Goal: Communication & Community: Answer question/provide support

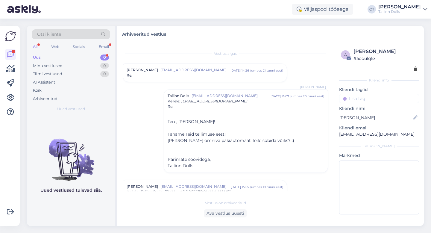
click at [46, 55] on div "Uus 0" at bounding box center [71, 57] width 78 height 8
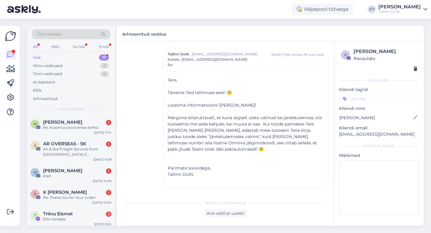
click at [50, 56] on div "Uus 17" at bounding box center [71, 57] width 78 height 8
click at [61, 146] on div "Air & Sea Freight Services from [GEOGRAPHIC_DATA] // AR OVERSEAS" at bounding box center [77, 151] width 68 height 11
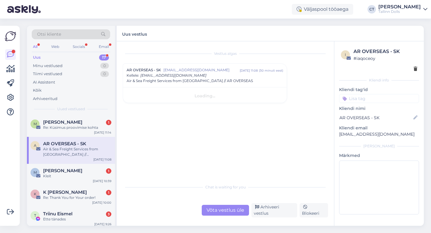
scroll to position [0, 0]
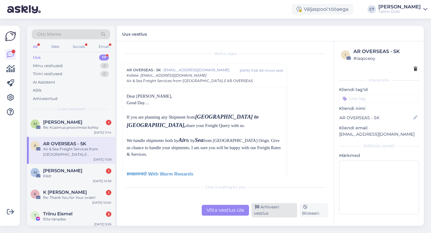
click at [282, 214] on div "Arhiveeri vestlus" at bounding box center [275, 210] width 46 height 14
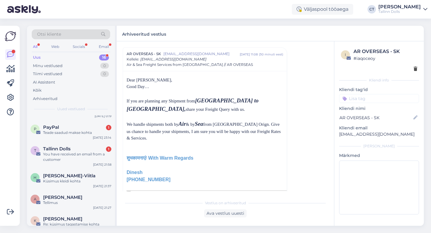
scroll to position [185, 0]
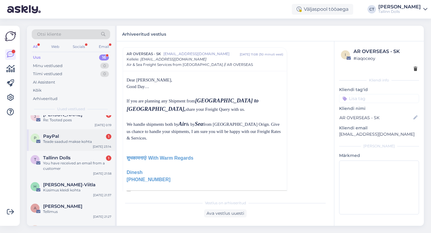
click at [66, 144] on div "P PayPal 1 Teade saadud makse kohta [DATE] 23:14" at bounding box center [71, 140] width 88 height 22
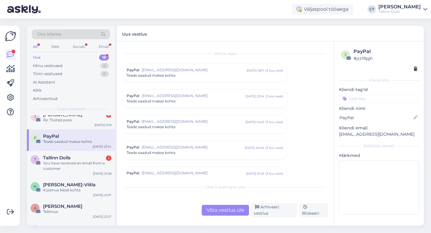
scroll to position [2478, 0]
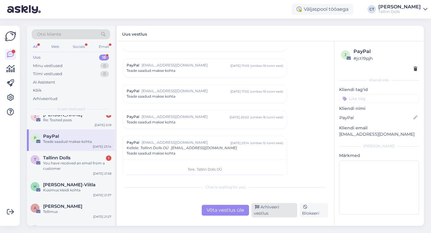
click at [283, 211] on div "Arhiveeri vestlus" at bounding box center [275, 210] width 46 height 14
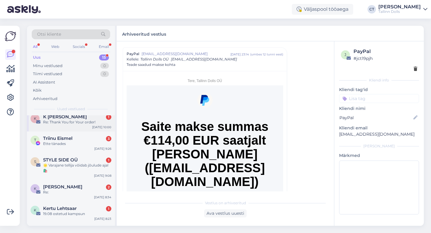
scroll to position [53, 0]
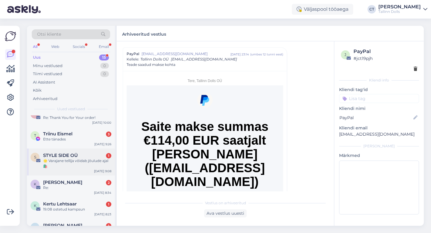
click at [80, 160] on div "🌟 Varajane tellija võidab jõulude ajal 🛍️" at bounding box center [77, 163] width 68 height 11
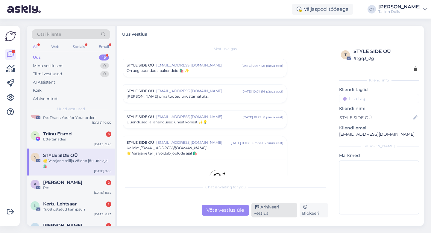
click at [277, 208] on div "Arhiveeri vestlus" at bounding box center [275, 210] width 46 height 14
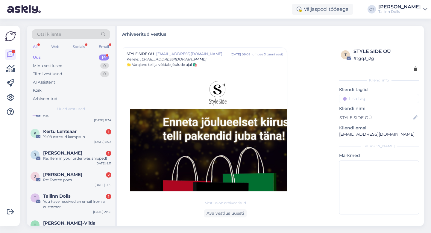
scroll to position [133, 0]
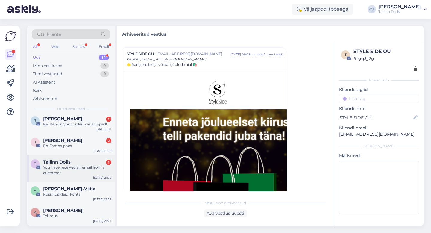
click at [71, 172] on div "You have received an email from a customer" at bounding box center [77, 170] width 68 height 11
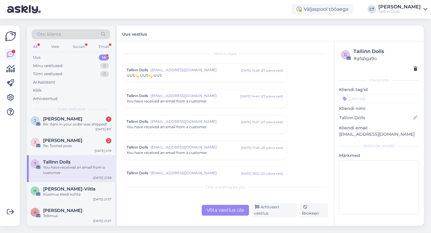
scroll to position [2478, 0]
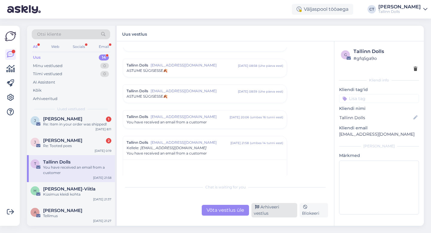
click at [279, 212] on div "Arhiveeri vestlus" at bounding box center [275, 210] width 46 height 14
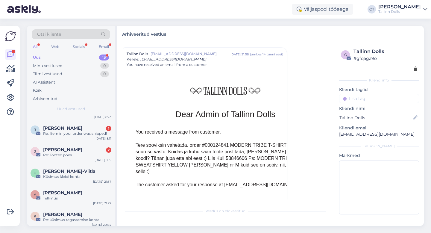
scroll to position [170, 0]
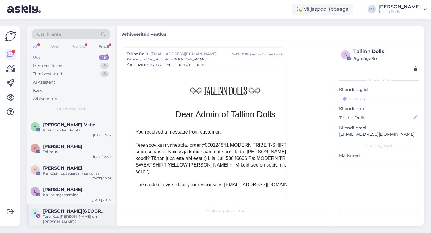
click at [71, 216] on div "Tere! Kas [PERSON_NAME] on [PERSON_NAME]?" at bounding box center [77, 219] width 68 height 11
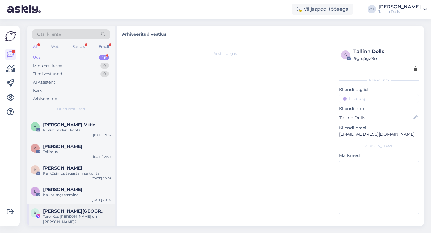
scroll to position [266, 0]
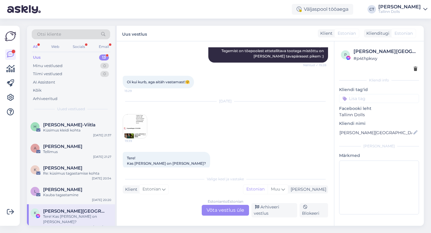
click at [217, 209] on div "Estonian to Estonian Võta vestlus üle" at bounding box center [225, 210] width 47 height 11
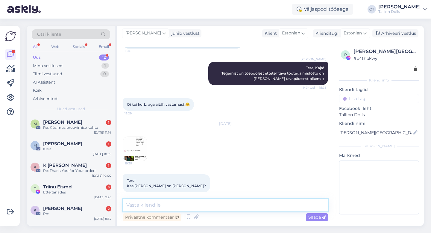
click at [222, 208] on textarea at bounding box center [225, 205] width 205 height 13
paste textarea "Tere, Täname Teid tellimuse eest! 🙂 [PERSON_NAME] jõudis meieni väikse viivtuse…"
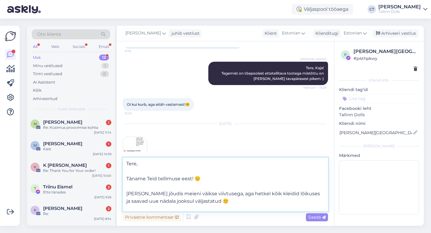
scroll to position [266, 0]
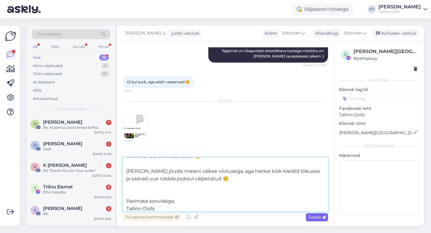
type textarea "Tere, Täname Teid tellimuse eest! 🙂 [PERSON_NAME] jõudis meieni väikse viivtuse…"
click at [324, 216] on icon at bounding box center [324, 218] width 4 height 4
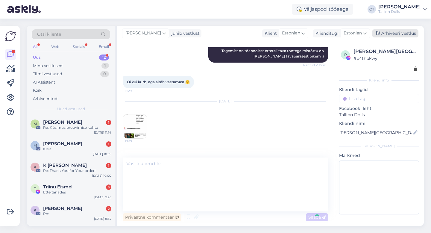
scroll to position [0, 0]
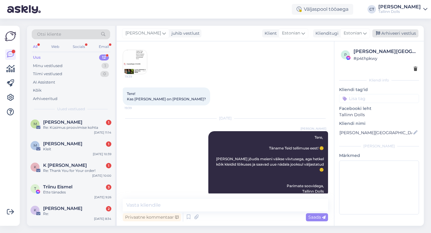
click at [394, 35] on div "Arhiveeri vestlus" at bounding box center [396, 33] width 46 height 8
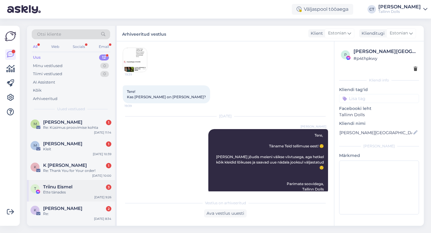
scroll to position [148, 0]
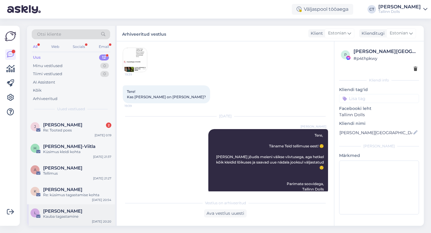
click at [81, 208] on div "[PERSON_NAME]" at bounding box center [77, 210] width 68 height 5
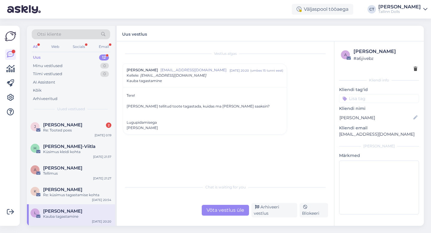
click at [226, 214] on div "Võta vestlus üle" at bounding box center [225, 210] width 47 height 11
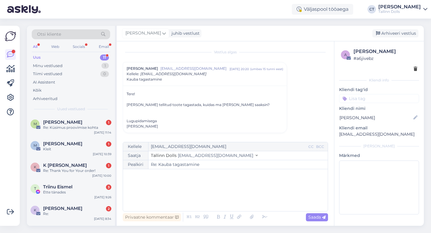
click at [228, 199] on div "﻿" at bounding box center [225, 190] width 199 height 36
drag, startPoint x: 402, startPoint y: 135, endPoint x: 335, endPoint y: 133, distance: 66.8
click at [335, 133] on div "a [PERSON_NAME] # a6jivebz Kliendi info Kliendi tag'id Kliendi nimi [PERSON_NAM…" at bounding box center [380, 132] width 90 height 182
copy p "[EMAIL_ADDRESS][DOMAIN_NAME]"
click at [185, 192] on div "﻿" at bounding box center [225, 190] width 199 height 36
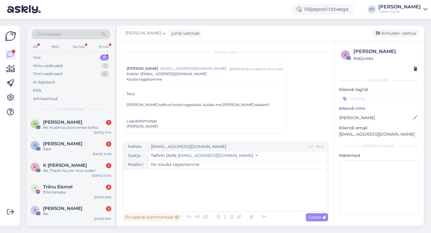
click at [168, 203] on div "﻿" at bounding box center [225, 190] width 199 height 36
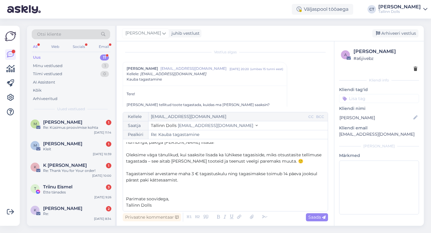
scroll to position [41, 0]
click at [319, 215] on span "Saada" at bounding box center [317, 216] width 17 height 5
type input "Re: Re: Kauba tagastamine"
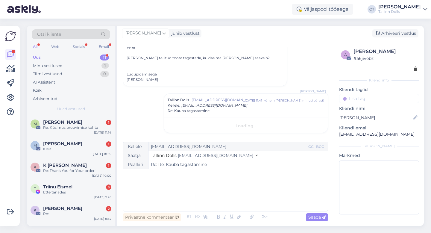
scroll to position [0, 0]
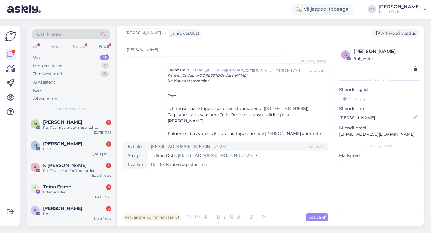
click at [401, 38] on div "[PERSON_NAME] juhib vestlust [GEOGRAPHIC_DATA] vestlus" at bounding box center [270, 34] width 307 height 16
click at [400, 33] on div "Arhiveeri vestlus" at bounding box center [396, 33] width 46 height 8
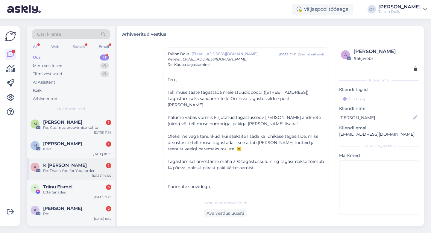
scroll to position [127, 0]
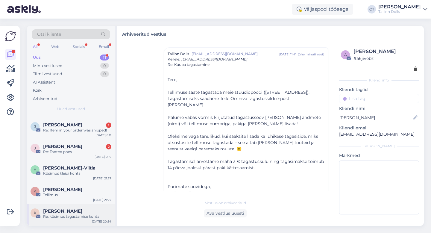
click at [86, 212] on div "[PERSON_NAME]" at bounding box center [77, 210] width 68 height 5
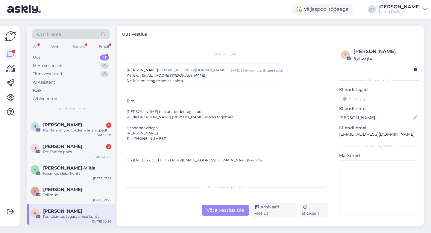
scroll to position [6, 0]
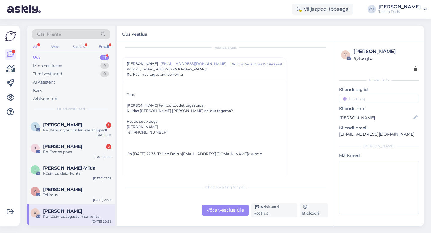
click at [217, 213] on div "Võta vestlus üle" at bounding box center [225, 210] width 47 height 11
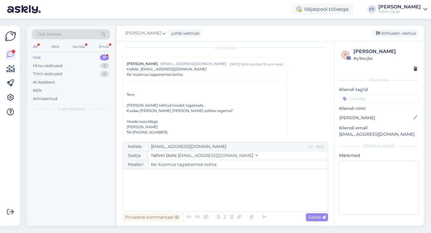
scroll to position [0, 0]
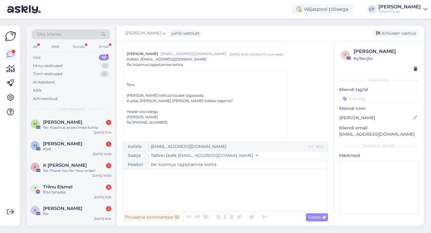
click at [221, 198] on div "﻿" at bounding box center [225, 190] width 199 height 36
click at [167, 188] on div "﻿" at bounding box center [225, 190] width 199 height 36
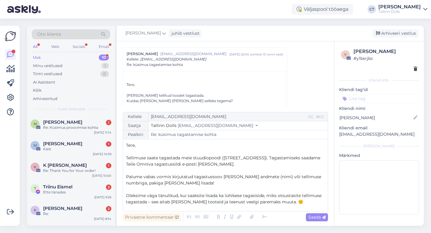
scroll to position [47, 0]
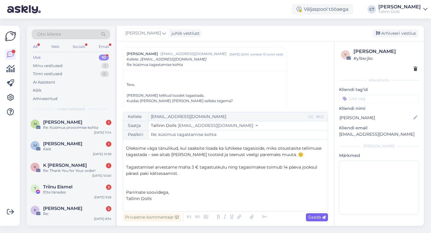
click at [321, 220] on div "Saada" at bounding box center [317, 217] width 22 height 8
type input "Re: küsimus tagastamise kohta"
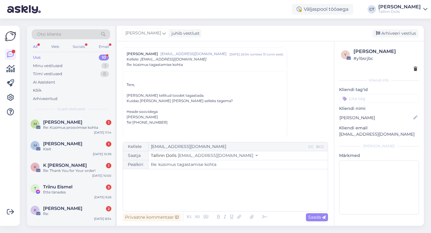
scroll to position [400, 0]
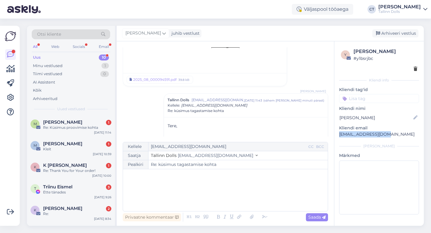
drag, startPoint x: 385, startPoint y: 135, endPoint x: 337, endPoint y: 135, distance: 48.2
click at [337, 135] on div "y [PERSON_NAME] # y1bsrjbc Kliendi info Kliendi tag'id Kliendi nimi [PERSON_NAM…" at bounding box center [380, 132] width 90 height 182
copy p "[EMAIL_ADDRESS][DOMAIN_NAME]"
click at [394, 34] on div "Arhiveeri vestlus" at bounding box center [396, 33] width 46 height 8
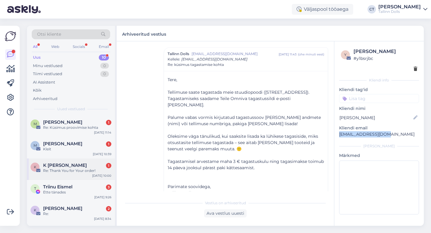
scroll to position [32, 0]
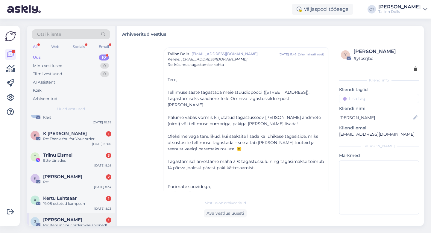
click at [60, 225] on div "Re: Item in your order was shipped!" at bounding box center [77, 225] width 68 height 5
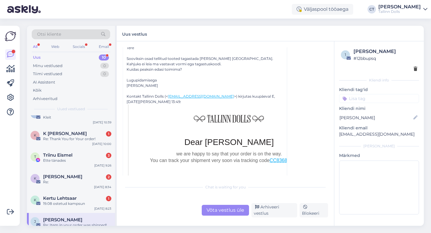
scroll to position [108, 0]
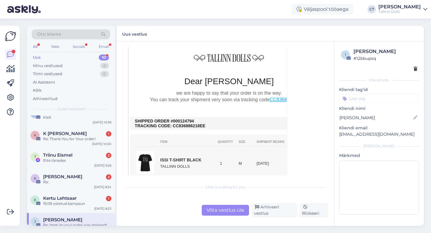
click at [217, 216] on div "Võta vestlus üle" at bounding box center [225, 210] width 47 height 11
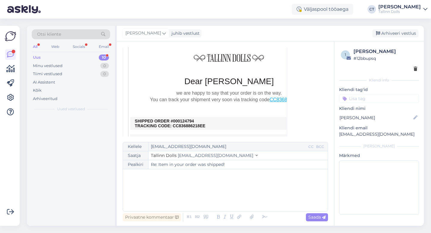
scroll to position [0, 0]
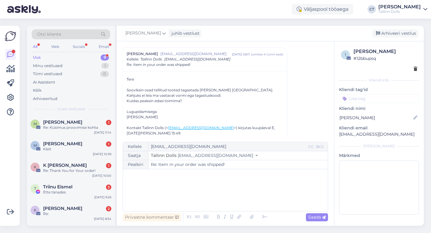
click at [215, 191] on div "﻿" at bounding box center [225, 190] width 199 height 36
click at [151, 187] on div "﻿" at bounding box center [225, 190] width 199 height 36
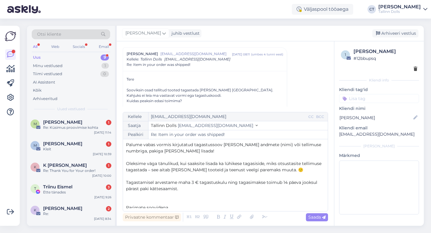
scroll to position [19, 0]
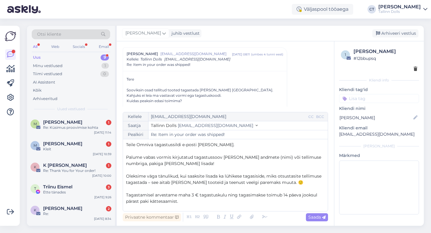
click at [222, 157] on span "Palume vabas vormis kirjutatud tagastussoov [PERSON_NAME] andmete (nimi) või te…" at bounding box center [224, 161] width 197 height 12
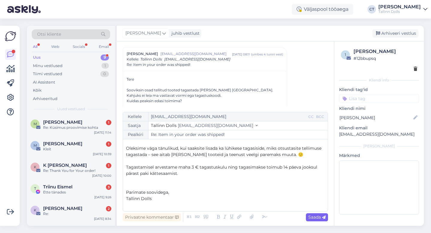
click at [316, 219] on span "Saada" at bounding box center [317, 216] width 17 height 5
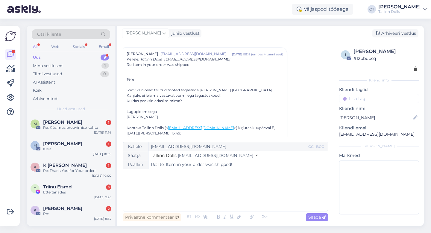
type input "Re: Re: Item in your order was shipped!"
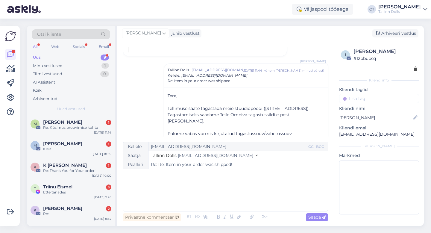
scroll to position [485, 0]
drag, startPoint x: 384, startPoint y: 137, endPoint x: 339, endPoint y: 134, distance: 45.3
click at [339, 134] on div "1 [PERSON_NAME] # 12bbupsq Kliendi info Kliendi tag'id Kliendi nimi [PERSON_NAM…" at bounding box center [380, 132] width 90 height 182
copy p "[EMAIL_ADDRESS][DOMAIN_NAME]"
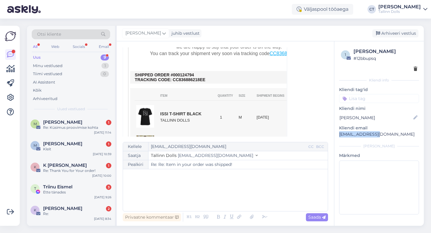
scroll to position [130, 0]
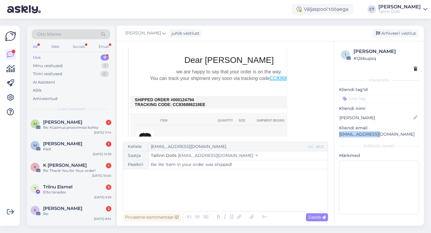
drag, startPoint x: 195, startPoint y: 99, endPoint x: 171, endPoint y: 99, distance: 24.3
click at [171, 99] on td "SHIPPED ORDER #000124794 TRACKING CODE: CC836886218EE" at bounding box center [229, 102] width 189 height 10
copy td "#000124794"
drag, startPoint x: 387, startPoint y: 136, endPoint x: 336, endPoint y: 135, distance: 50.9
click at [336, 135] on div "1 [PERSON_NAME] # 12bbupsq Kliendi info Kliendi tag'id Kliendi nimi [PERSON_NAM…" at bounding box center [380, 132] width 90 height 182
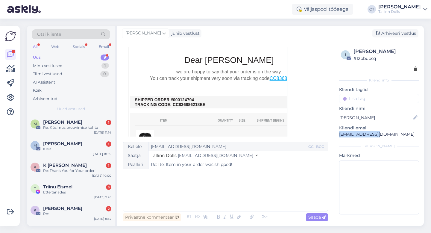
copy p "[EMAIL_ADDRESS][DOMAIN_NAME]"
click at [410, 33] on div "Arhiveeri vestlus" at bounding box center [396, 33] width 46 height 8
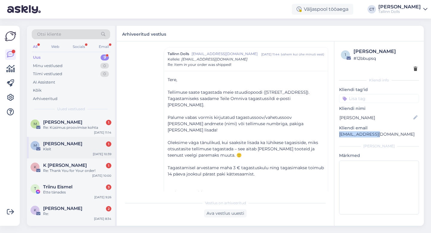
scroll to position [84, 0]
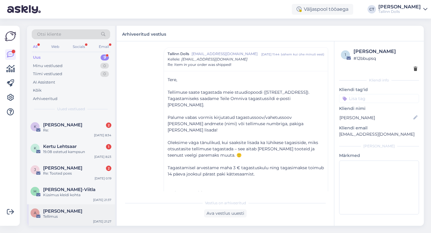
click at [73, 217] on div "Tellimus" at bounding box center [77, 216] width 68 height 5
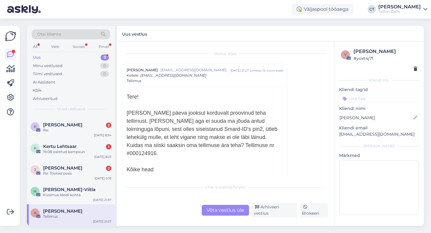
scroll to position [2, 0]
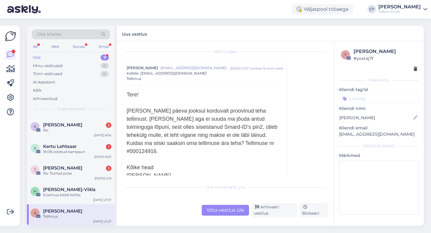
click at [221, 212] on div "Võta vestlus üle" at bounding box center [225, 210] width 47 height 11
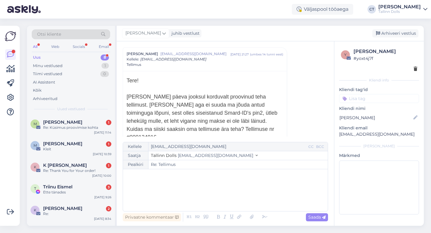
click at [223, 204] on div "﻿" at bounding box center [225, 190] width 199 height 36
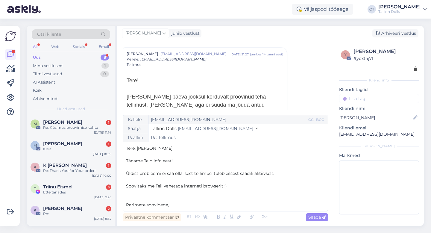
scroll to position [3, 0]
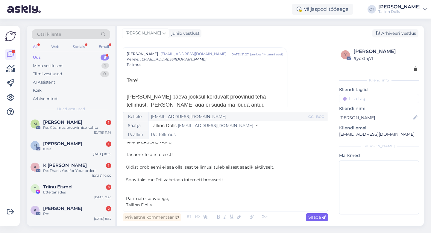
click at [321, 219] on span "Saada" at bounding box center [317, 216] width 17 height 5
type input "Re: Re: Tellimus"
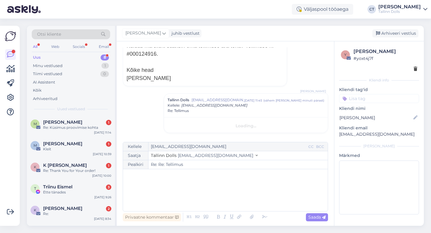
scroll to position [0, 0]
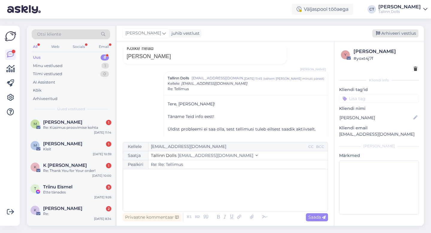
click at [394, 33] on div "Arhiveeri vestlus" at bounding box center [396, 33] width 46 height 8
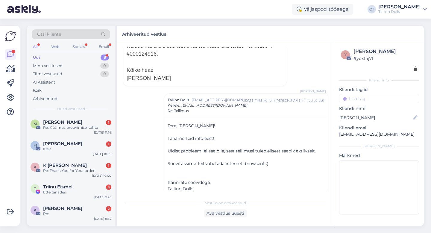
scroll to position [62, 0]
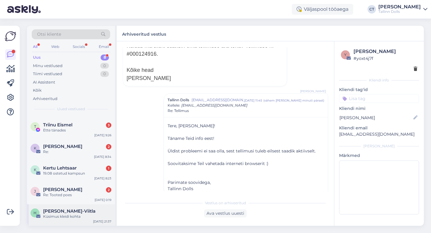
click at [83, 218] on div "Küsimus kleidi kohta" at bounding box center [77, 216] width 68 height 5
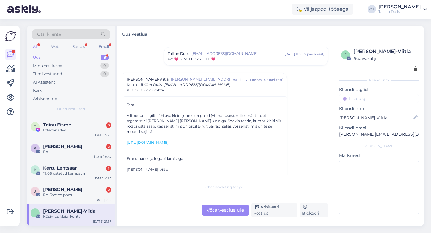
scroll to position [380, 0]
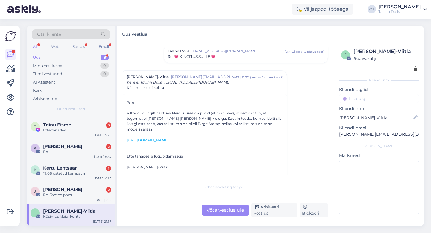
click at [236, 216] on div "Võta vestlus üle" at bounding box center [225, 210] width 47 height 11
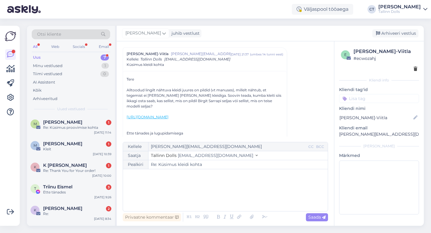
click at [236, 202] on div "﻿" at bounding box center [225, 190] width 199 height 36
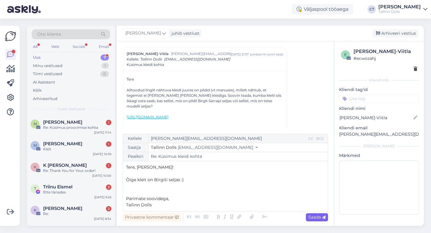
click at [313, 220] on span "Saada" at bounding box center [317, 216] width 17 height 5
type input "Re: Re: Küsimus kleidi kohta"
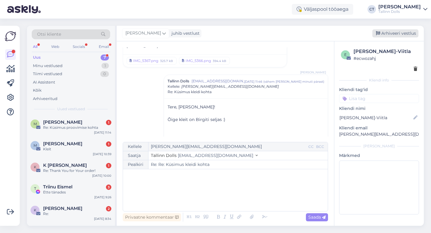
click at [394, 37] on div "Arhiveeri vestlus" at bounding box center [396, 33] width 46 height 8
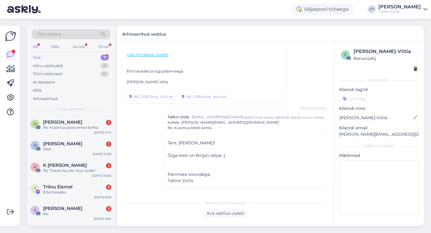
scroll to position [40, 0]
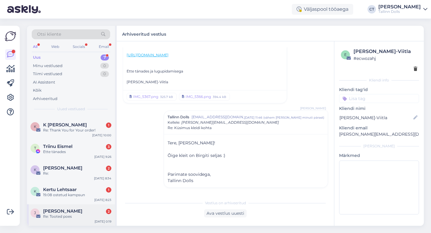
click at [83, 218] on div "Re: Tooted poes" at bounding box center [77, 216] width 68 height 5
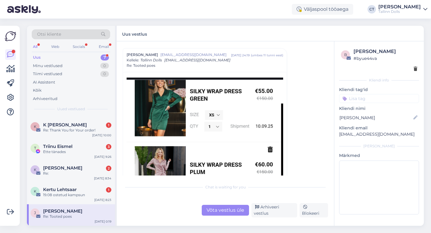
scroll to position [0, 0]
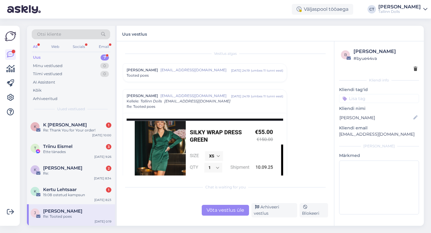
click at [201, 73] on div "Tooted poes" at bounding box center [205, 75] width 157 height 5
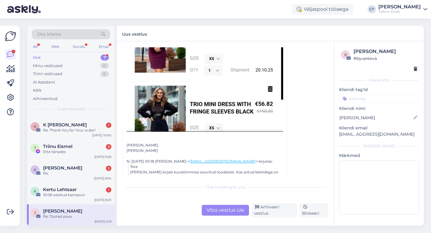
scroll to position [314, 0]
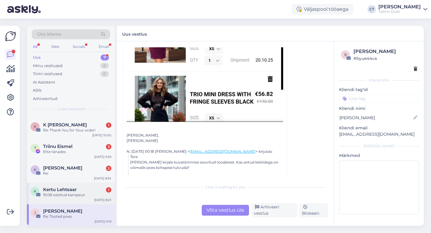
click at [73, 196] on div "19.08 ostetud kampsun" at bounding box center [77, 194] width 68 height 5
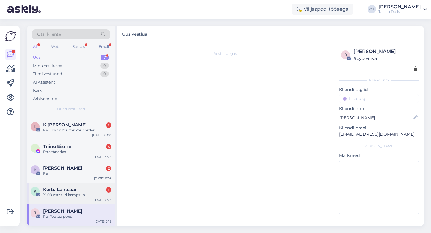
scroll to position [0, 0]
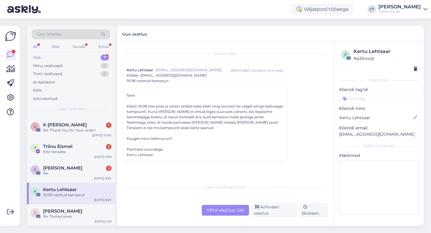
click at [229, 216] on div "Võta vestlus üle" at bounding box center [225, 210] width 47 height 11
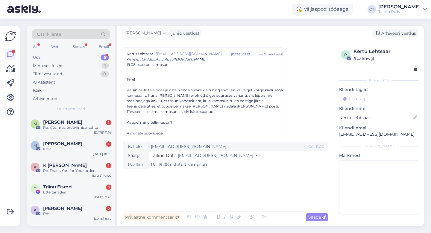
click at [229, 197] on div "﻿" at bounding box center [225, 190] width 199 height 36
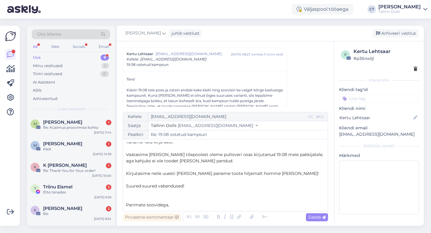
scroll to position [22, 0]
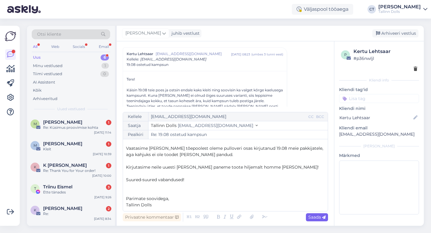
click at [319, 218] on span "Saada" at bounding box center [317, 216] width 17 height 5
type input "Re: 19.08 ostetud kampsun"
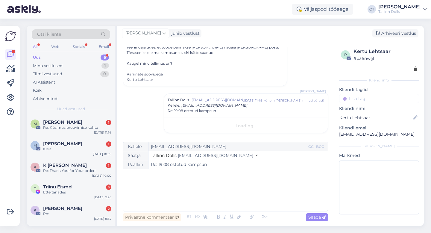
scroll to position [0, 0]
click at [397, 31] on div "Arhiveeri vestlus" at bounding box center [396, 33] width 46 height 8
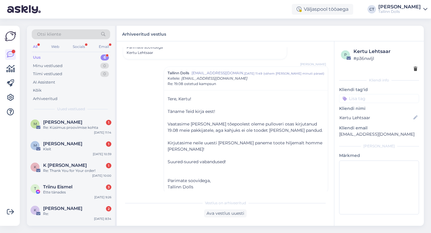
scroll to position [19, 0]
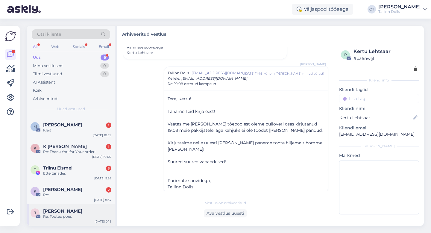
click at [63, 211] on span "[PERSON_NAME]" at bounding box center [62, 210] width 39 height 5
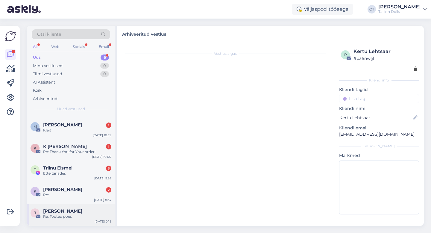
scroll to position [0, 0]
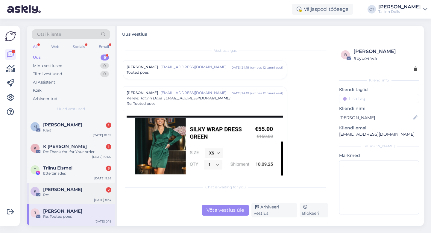
click at [76, 195] on div "Re:" at bounding box center [77, 194] width 68 height 5
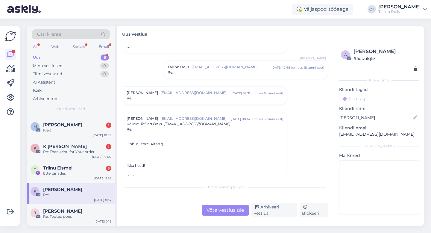
scroll to position [81, 0]
click at [188, 100] on div "Re:" at bounding box center [205, 97] width 157 height 5
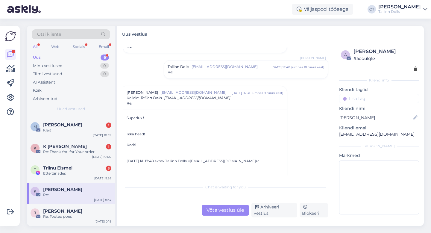
scroll to position [85, 0]
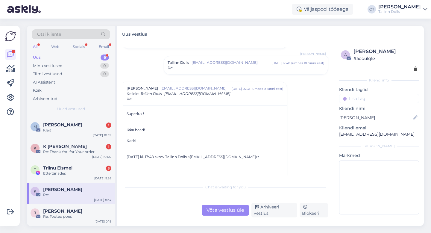
click at [229, 64] on span "[EMAIL_ADDRESS][DOMAIN_NAME]" at bounding box center [232, 62] width 80 height 5
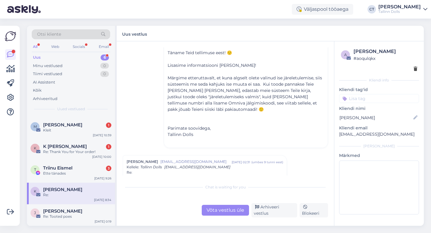
scroll to position [135, 0]
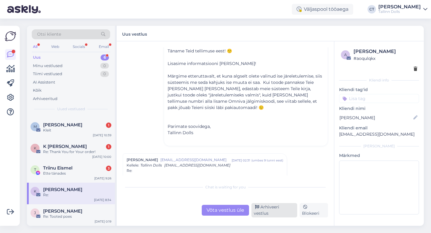
click at [269, 213] on div "Arhiveeri vestlus" at bounding box center [275, 210] width 46 height 14
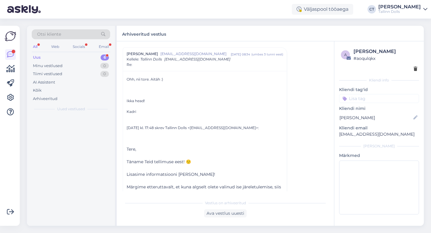
scroll to position [0, 0]
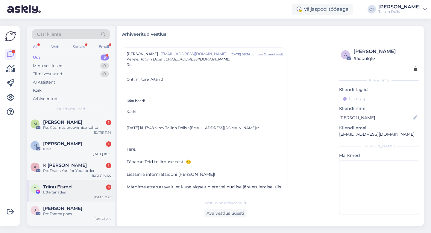
click at [85, 190] on div "Ette tänades" at bounding box center [77, 192] width 68 height 5
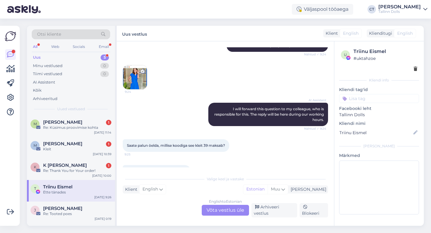
scroll to position [64, 0]
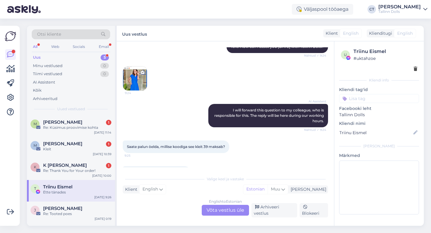
click at [137, 82] on img at bounding box center [135, 79] width 24 height 24
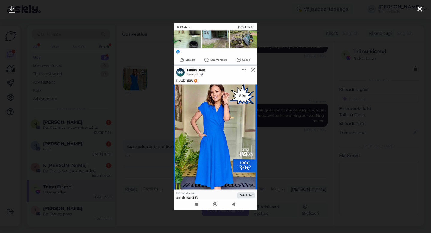
click at [419, 8] on icon at bounding box center [420, 10] width 5 height 8
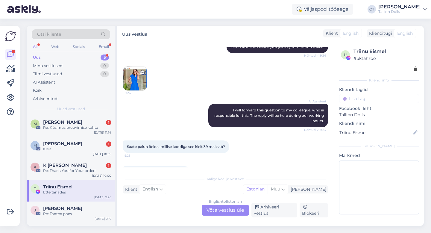
click at [130, 80] on img at bounding box center [135, 79] width 24 height 24
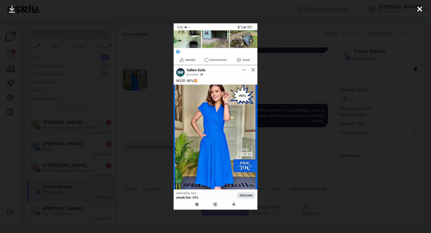
click at [422, 10] on icon at bounding box center [420, 10] width 5 height 8
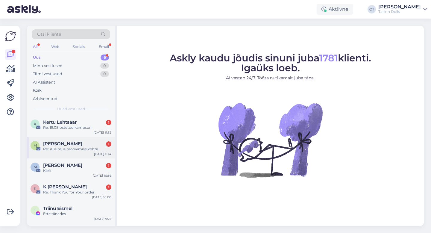
scroll to position [19, 0]
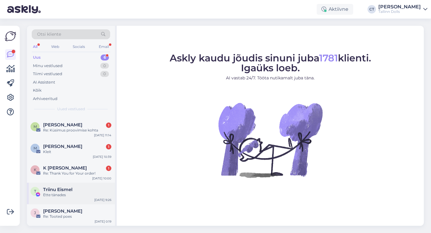
click at [71, 188] on span "Triinu Eismel" at bounding box center [57, 189] width 29 height 5
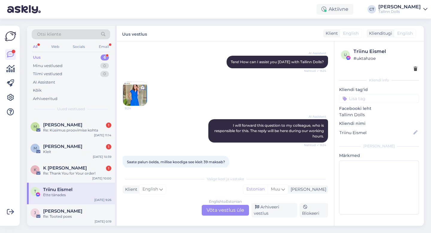
scroll to position [41, 0]
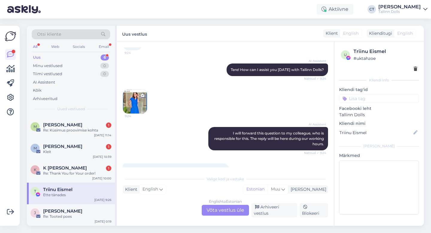
click at [142, 98] on img at bounding box center [135, 102] width 24 height 24
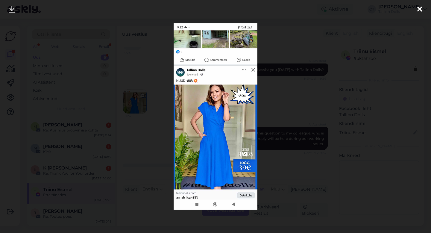
click at [420, 7] on icon at bounding box center [420, 10] width 5 height 8
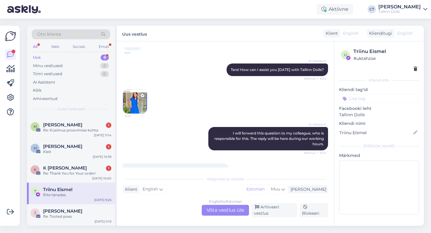
click at [140, 105] on img at bounding box center [135, 102] width 24 height 24
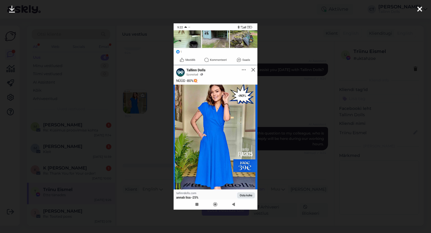
click at [320, 82] on div at bounding box center [215, 116] width 431 height 233
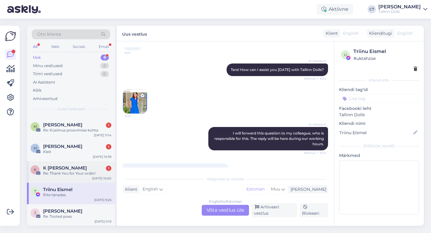
click at [78, 172] on div "Re: Thank You for Your order!" at bounding box center [77, 173] width 68 height 5
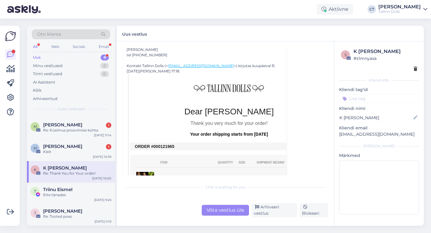
scroll to position [152, 0]
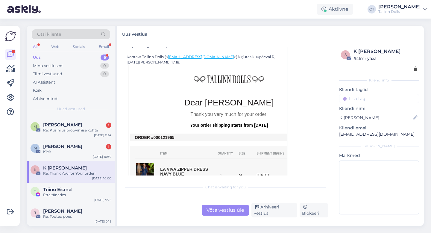
click at [223, 213] on div "Võta vestlus üle" at bounding box center [225, 210] width 47 height 11
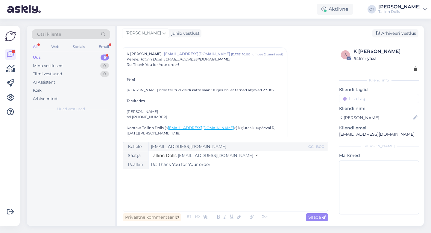
scroll to position [0, 0]
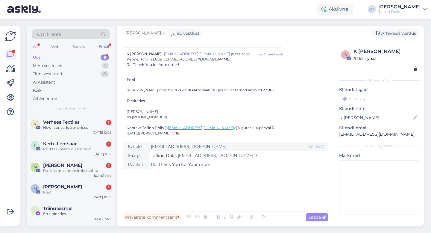
click at [220, 193] on div "﻿" at bounding box center [225, 190] width 199 height 36
click at [155, 203] on div "﻿" at bounding box center [225, 190] width 199 height 36
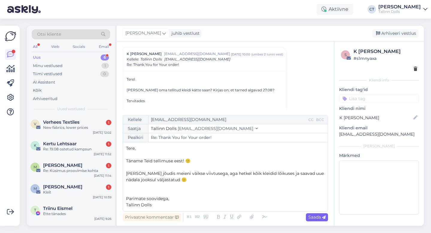
click at [312, 216] on span "Saada" at bounding box center [317, 216] width 17 height 5
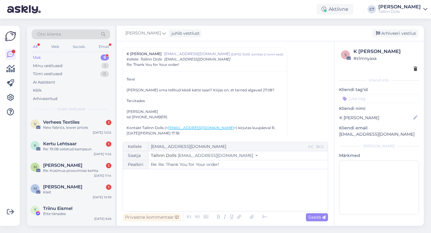
type input "Re: Thank You for Your order!"
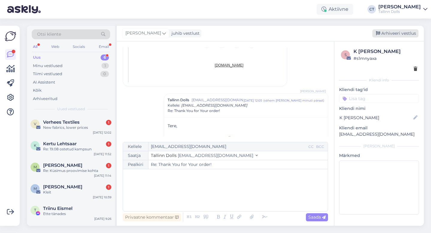
click at [395, 31] on div "Arhiveeri vestlus" at bounding box center [396, 33] width 46 height 8
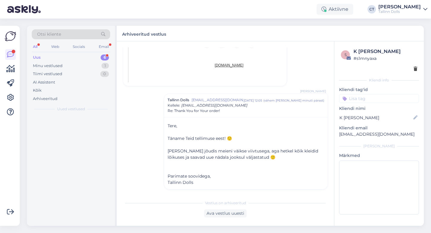
scroll to position [421, 0]
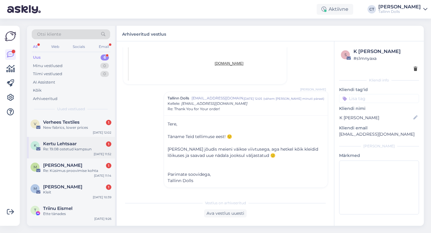
click at [85, 144] on div "Kertu Lehtsaar 1" at bounding box center [77, 143] width 68 height 5
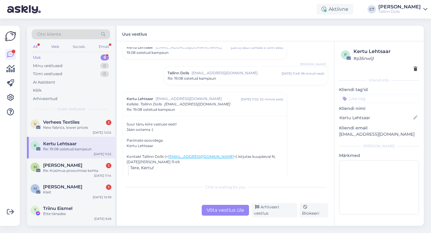
scroll to position [24, 0]
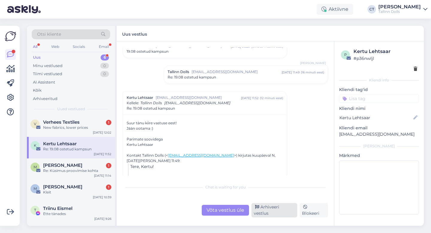
click at [271, 212] on div "Arhiveeri vestlus" at bounding box center [275, 210] width 46 height 14
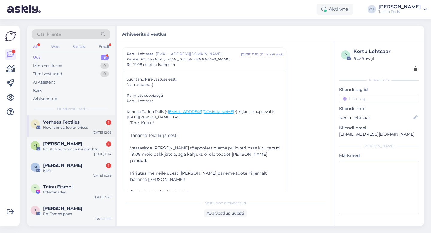
click at [78, 126] on div "New fabrics, lower prices" at bounding box center [77, 127] width 68 height 5
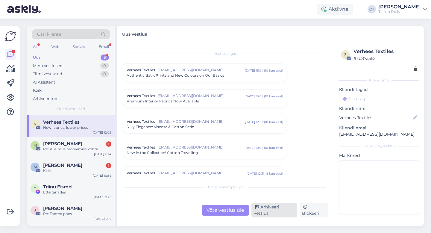
scroll to position [1551, 0]
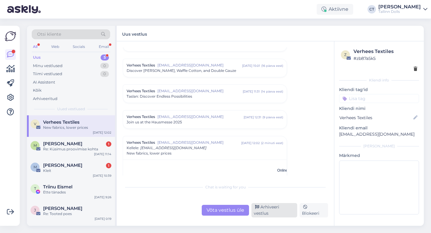
click at [274, 210] on div "Arhiveeri vestlus" at bounding box center [275, 210] width 46 height 14
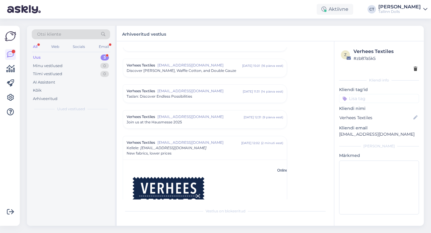
scroll to position [1639, 0]
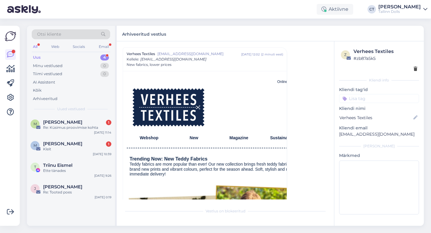
click at [88, 128] on div "Re: Küsimus proovimise kohta" at bounding box center [77, 127] width 68 height 5
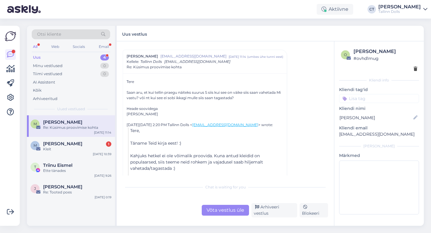
scroll to position [78, 0]
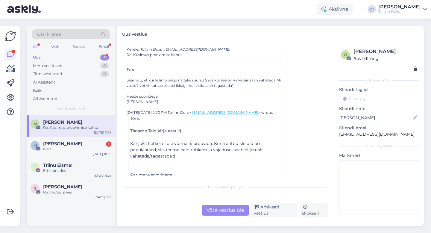
click at [215, 215] on div "Võta vestlus üle" at bounding box center [225, 210] width 47 height 11
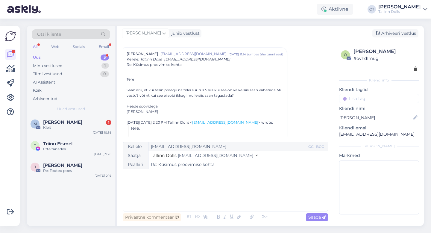
click at [215, 198] on div "﻿" at bounding box center [225, 190] width 199 height 36
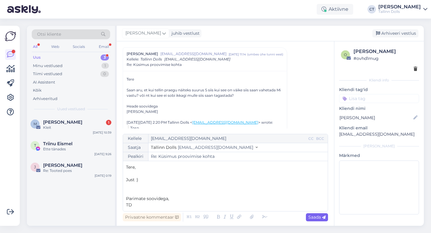
click at [320, 216] on span "Saada" at bounding box center [317, 216] width 17 height 5
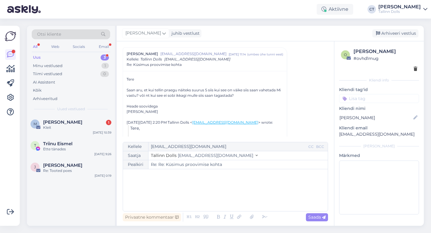
type input "Re: Küsimus proovimise kohta"
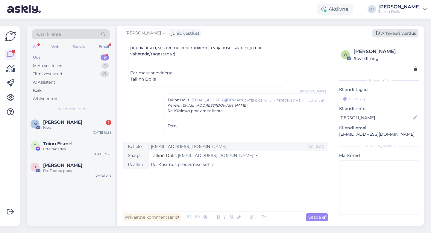
click at [407, 34] on div "Arhiveeri vestlus" at bounding box center [396, 33] width 46 height 8
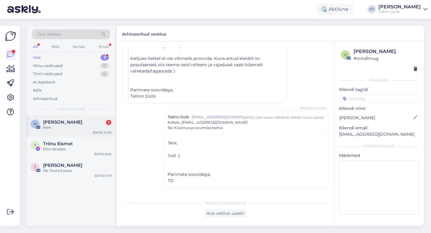
click at [67, 124] on span "[PERSON_NAME]" at bounding box center [62, 122] width 39 height 5
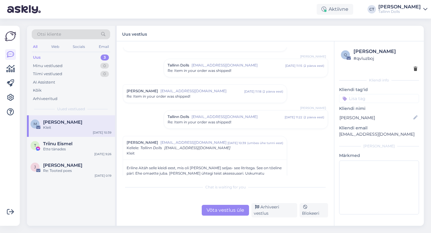
scroll to position [852, 0]
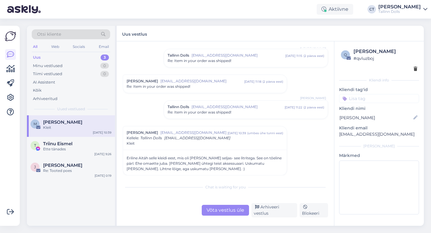
click at [215, 208] on div "Võta vestlus üle" at bounding box center [225, 210] width 47 height 11
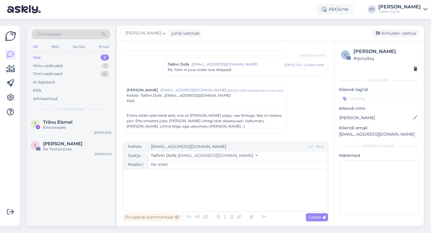
click at [217, 199] on div "﻿" at bounding box center [225, 190] width 199 height 36
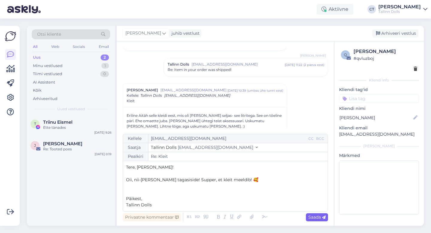
click at [321, 214] on div "Saada" at bounding box center [317, 217] width 22 height 8
type input "Re: Kleit"
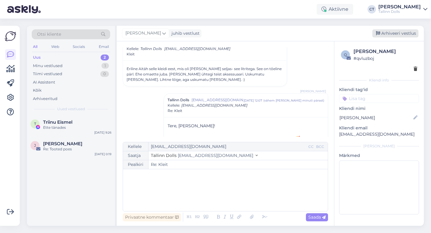
click at [400, 32] on div "Arhiveeri vestlus" at bounding box center [396, 33] width 46 height 8
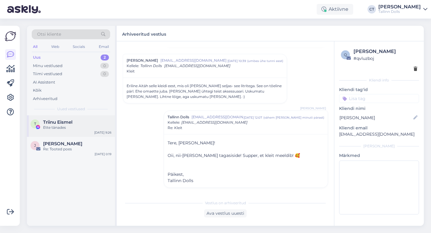
click at [59, 131] on div "T Triinu Eismel Ette tänades Sep 4 9:26" at bounding box center [71, 126] width 88 height 22
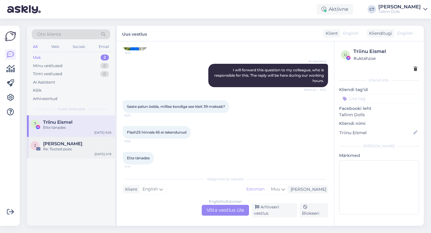
click at [57, 141] on span "[PERSON_NAME]" at bounding box center [62, 143] width 39 height 5
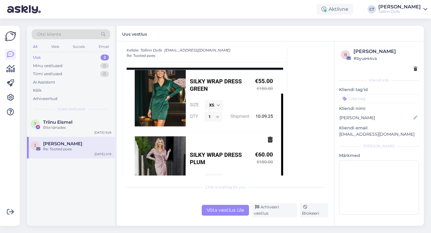
click at [161, 119] on img at bounding box center [205, 200] width 157 height 265
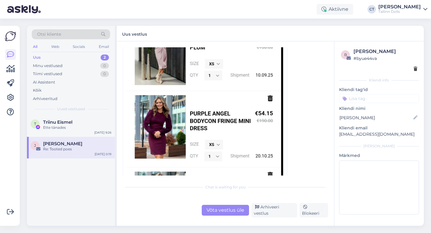
click at [214, 208] on div "Võta vestlus üle" at bounding box center [225, 210] width 47 height 11
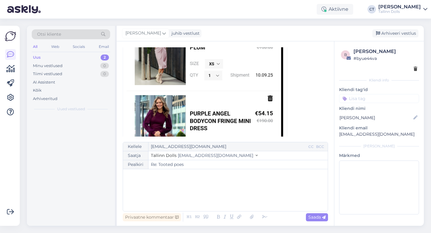
scroll to position [42, 0]
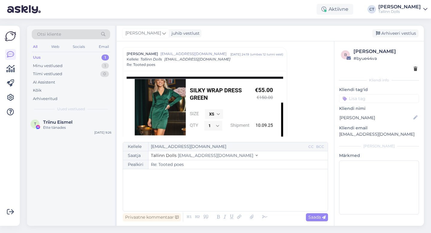
click at [215, 196] on div "﻿" at bounding box center [225, 190] width 199 height 36
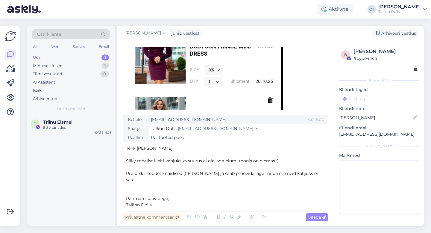
scroll to position [258, 0]
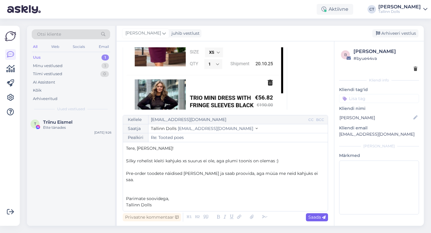
click at [318, 217] on span "Saada" at bounding box center [317, 216] width 17 height 5
type input "Re: Re: Tooted poes"
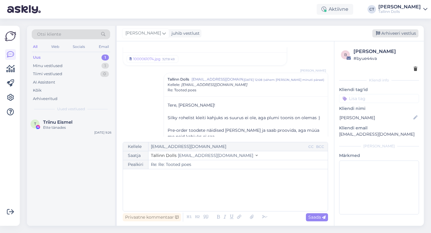
click at [396, 31] on div "Arhiveeri vestlus" at bounding box center [396, 33] width 46 height 8
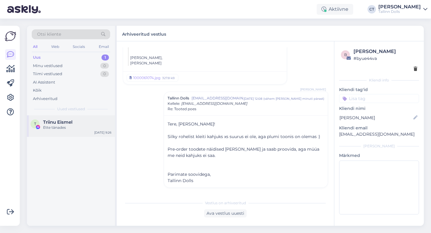
click at [69, 130] on div "Ette tänades" at bounding box center [77, 127] width 68 height 5
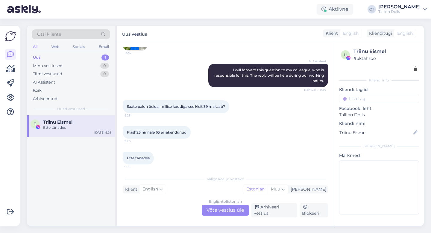
click at [222, 208] on div "English to Estonian Võta vestlus üle" at bounding box center [225, 210] width 47 height 11
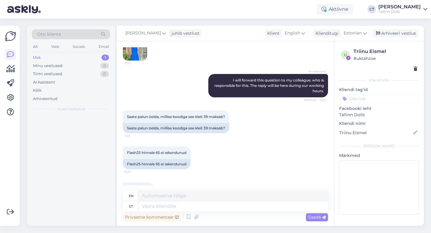
scroll to position [115, 0]
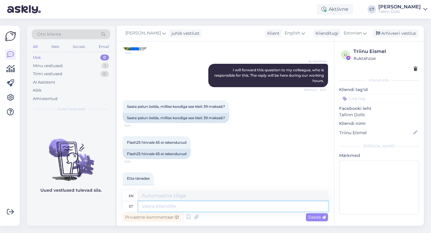
click at [221, 208] on textarea at bounding box center [233, 206] width 190 height 10
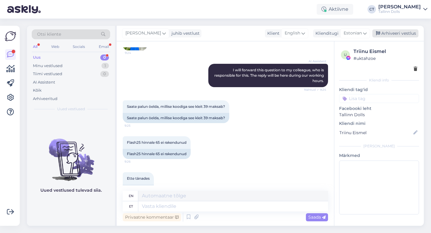
click at [396, 33] on div "Arhiveeri vestlus" at bounding box center [396, 33] width 46 height 8
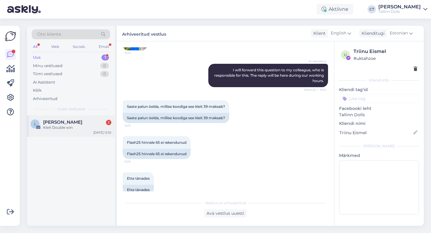
drag, startPoint x: 86, startPoint y: 55, endPoint x: 77, endPoint y: 125, distance: 71.0
click at [78, 108] on div "Otsi kliente All Web Socials Email Uus 1 Minu vestlused 0 Tiimi vestlused 0 AI …" at bounding box center [71, 71] width 88 height 90
click at [77, 130] on div "L Laura Sulev 1 Kleit Double win Sep 4 12:10" at bounding box center [71, 126] width 88 height 22
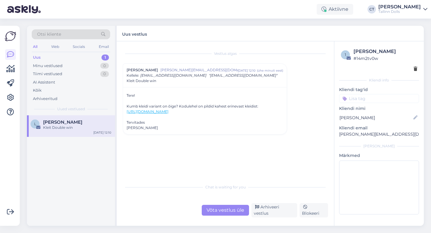
click at [226, 216] on div "Võta vestlus üle" at bounding box center [225, 210] width 47 height 11
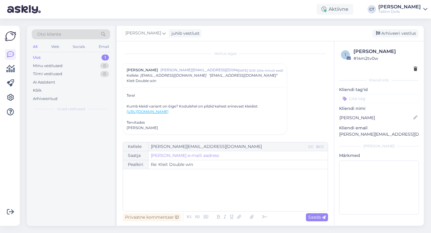
scroll to position [7, 0]
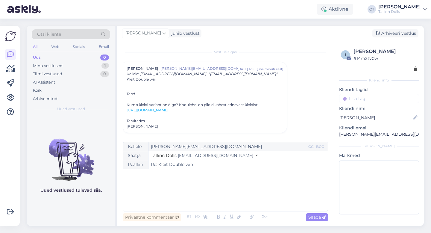
click at [226, 200] on div "﻿" at bounding box center [225, 190] width 199 height 36
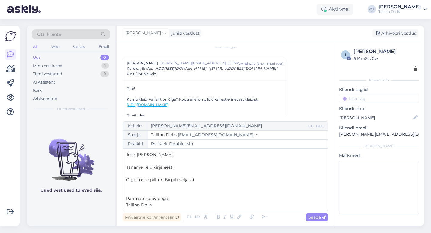
click at [317, 223] on div "Privaatne kommentaar Saada" at bounding box center [225, 216] width 205 height 11
click at [318, 219] on span "Saada" at bounding box center [317, 216] width 17 height 5
type input "Re: Re: Kleit Double win"
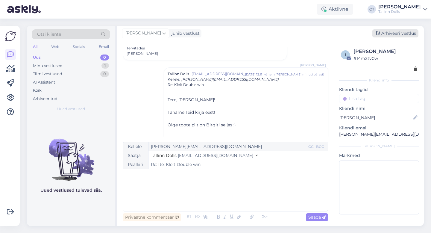
click at [406, 31] on div "Arhiveeri vestlus" at bounding box center [396, 33] width 46 height 8
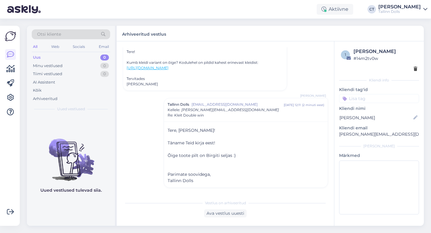
click at [47, 57] on div "Uus 0" at bounding box center [71, 57] width 78 height 8
